Goal: Task Accomplishment & Management: Manage account settings

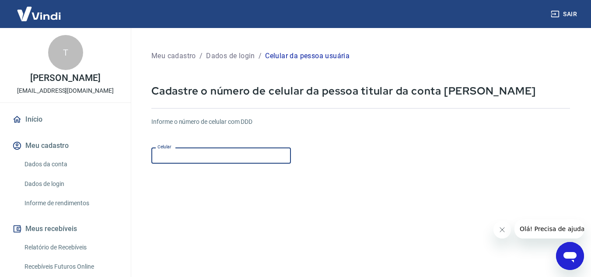
click at [198, 158] on input "Celular" at bounding box center [220, 155] width 139 height 16
type input "(11) 95555-9242"
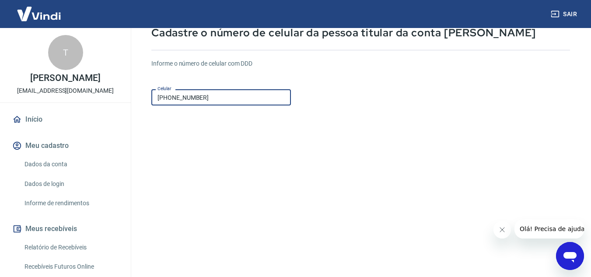
scroll to position [137, 0]
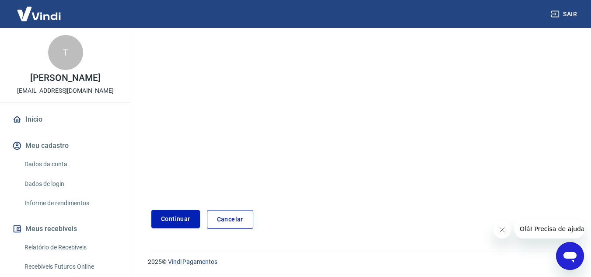
click at [181, 214] on button "Continuar" at bounding box center [175, 219] width 49 height 18
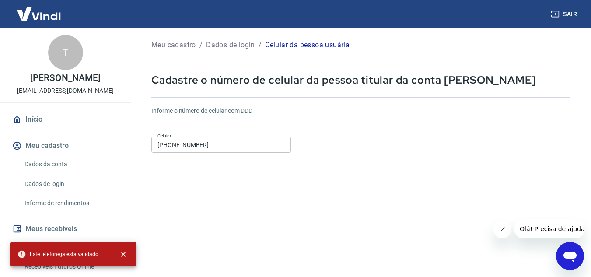
scroll to position [0, 0]
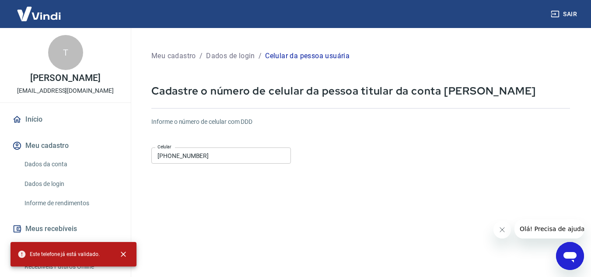
click at [210, 153] on input "(11) 95555-9242" at bounding box center [220, 155] width 139 height 16
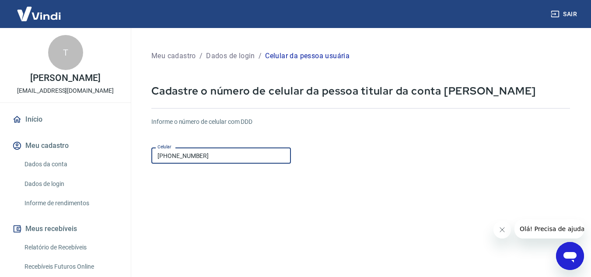
click at [63, 171] on link "Dados da conta" at bounding box center [70, 164] width 99 height 18
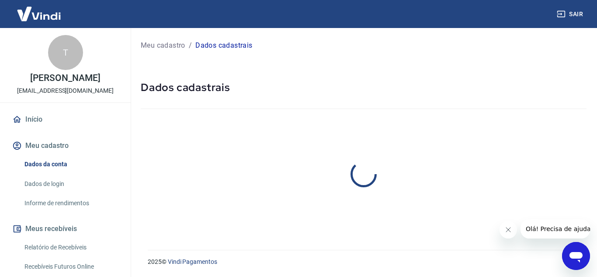
select select "SP"
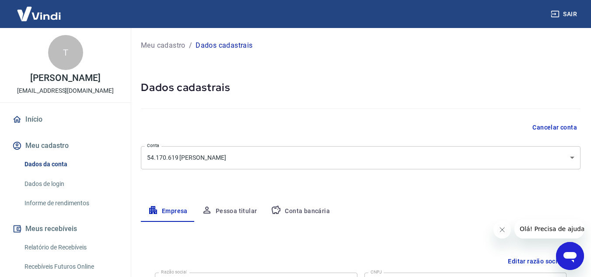
scroll to position [117, 0]
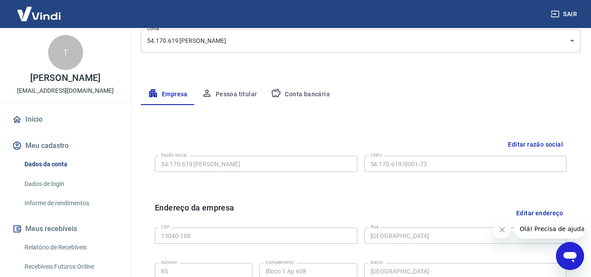
click at [231, 97] on button "Pessoa titular" at bounding box center [230, 94] width 70 height 21
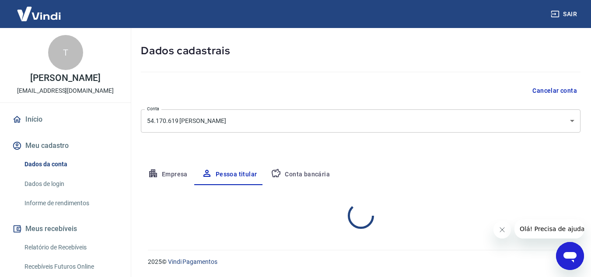
scroll to position [73, 0]
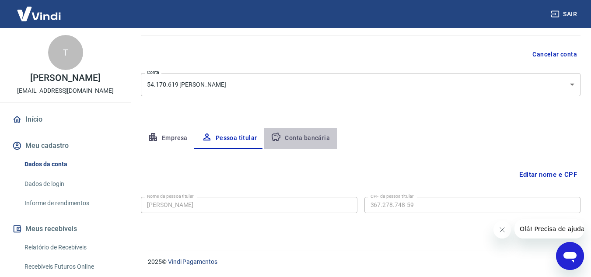
click at [304, 129] on button "Conta bancária" at bounding box center [300, 138] width 73 height 21
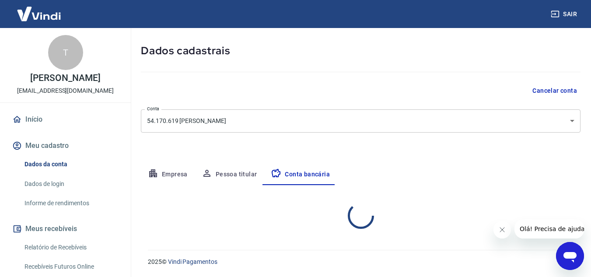
select select "1"
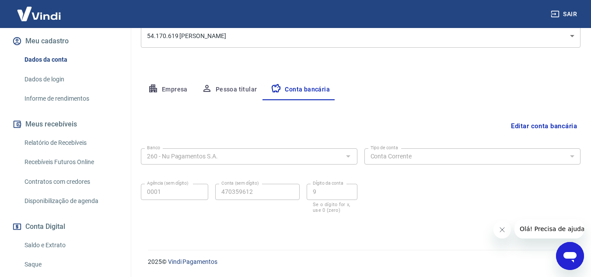
scroll to position [117, 0]
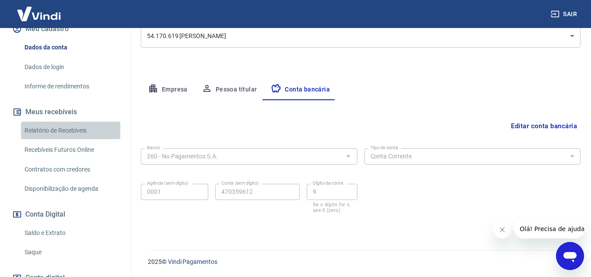
click at [71, 139] on link "Relatório de Recebíveis" at bounding box center [70, 131] width 99 height 18
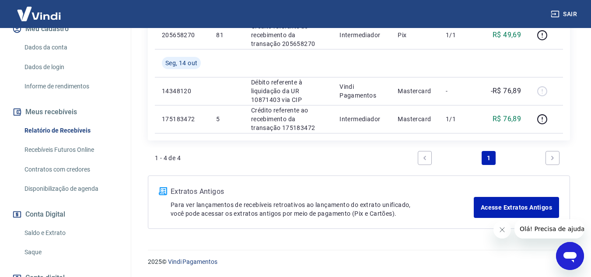
scroll to position [175, 0]
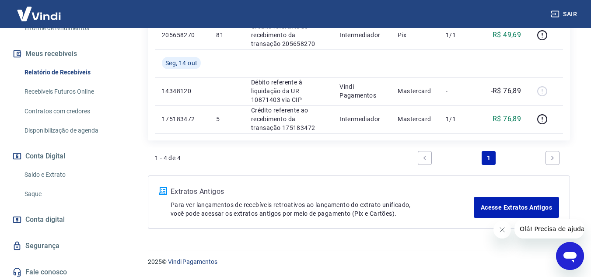
click at [63, 182] on link "Saldo e Extrato" at bounding box center [70, 175] width 99 height 18
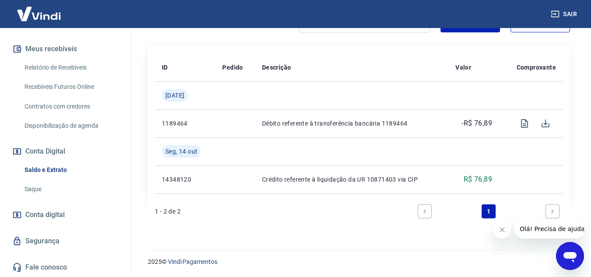
scroll to position [189, 0]
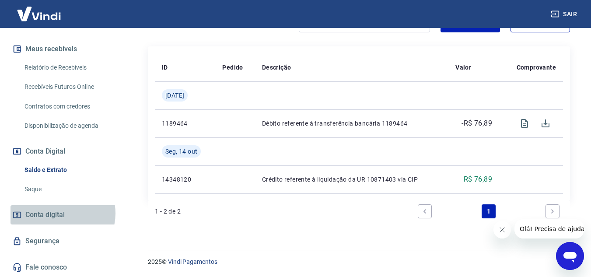
click at [60, 213] on span "Conta digital" at bounding box center [44, 215] width 39 height 12
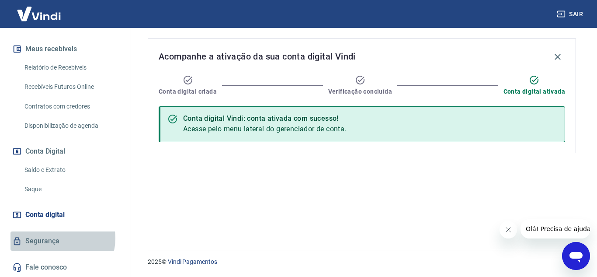
click at [59, 238] on link "Segurança" at bounding box center [65, 240] width 110 height 19
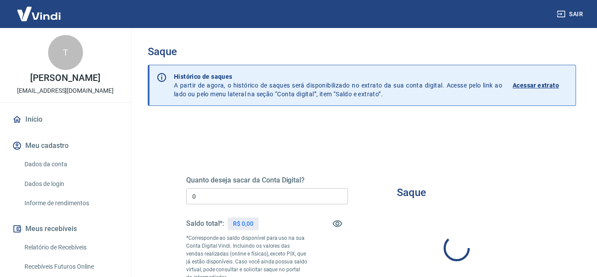
type input "R$ 0,00"
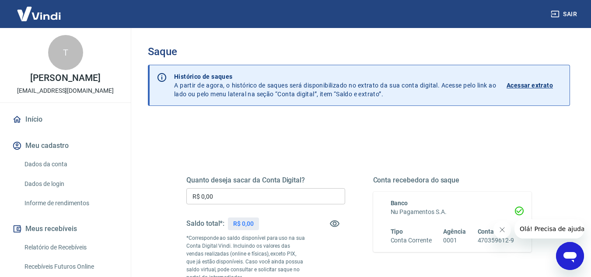
scroll to position [58, 0]
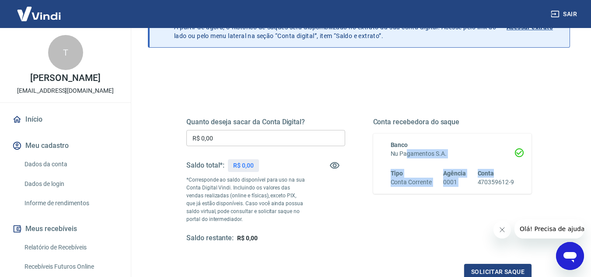
drag, startPoint x: 407, startPoint y: 151, endPoint x: 510, endPoint y: 174, distance: 105.3
click at [510, 174] on div "Banco Nu Pagamentos S.A. Tipo Conta Corrente Agência 0001 Conta 470359612-9" at bounding box center [447, 163] width 134 height 46
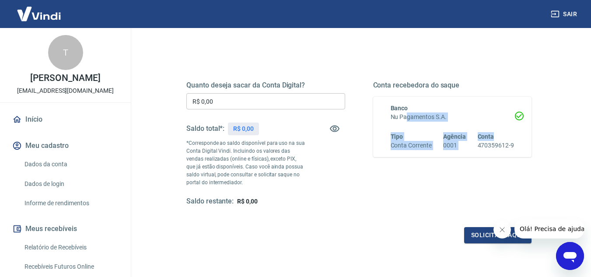
scroll to position [163, 0]
